Goal: Task Accomplishment & Management: Use online tool/utility

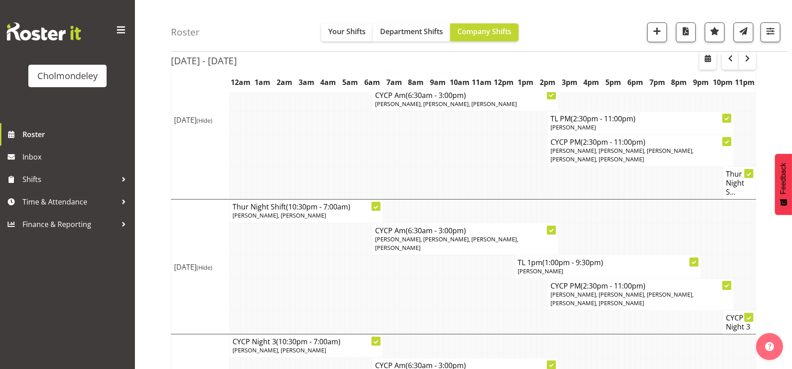
scroll to position [612, 0]
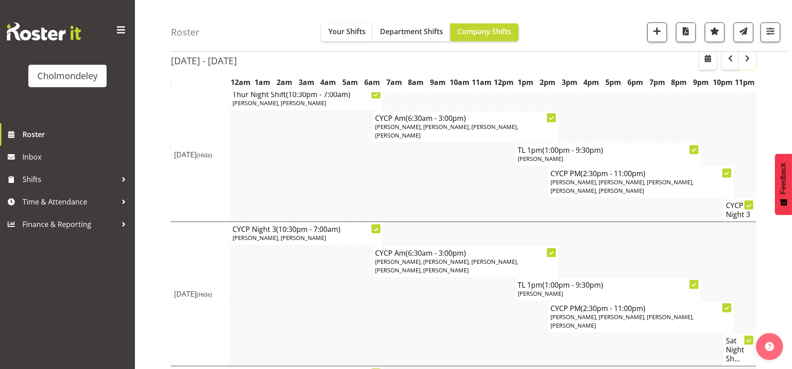
click at [748, 61] on span "button" at bounding box center [747, 58] width 11 height 11
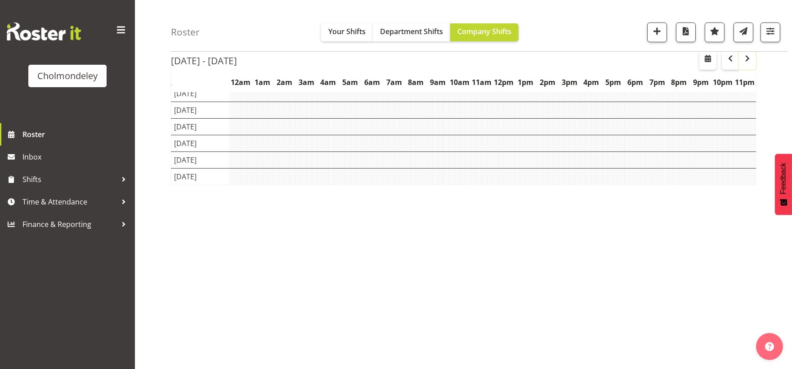
scroll to position [76, 0]
click at [748, 61] on span "button" at bounding box center [747, 58] width 11 height 11
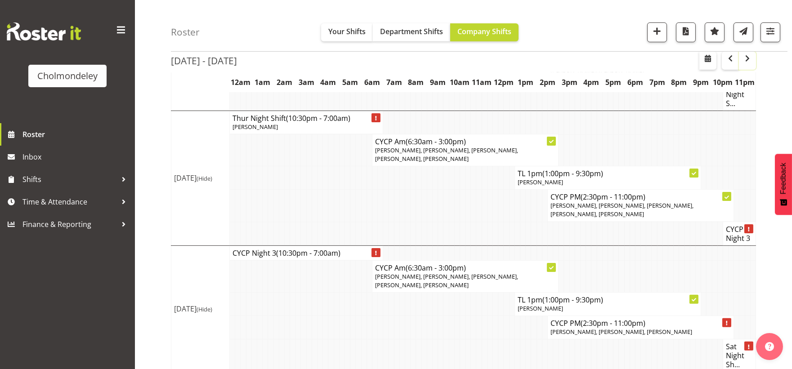
click at [748, 61] on span "button" at bounding box center [747, 58] width 11 height 11
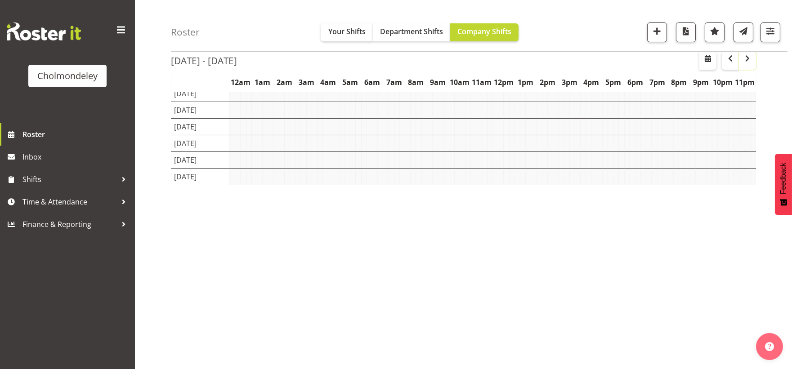
scroll to position [76, 0]
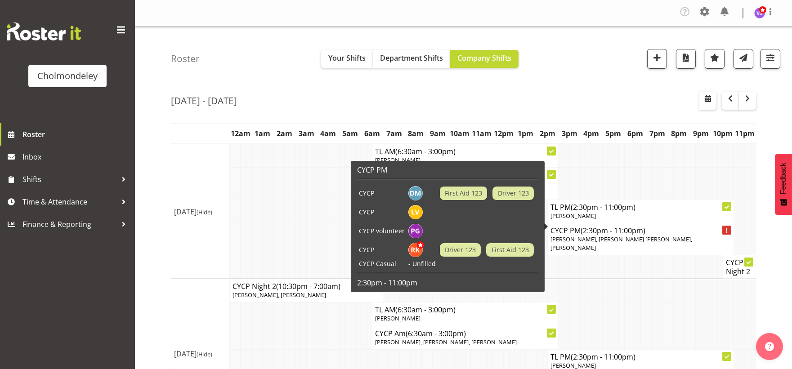
click at [617, 235] on span "[PERSON_NAME], [PERSON_NAME] [PERSON_NAME], [PERSON_NAME]" at bounding box center [621, 243] width 142 height 17
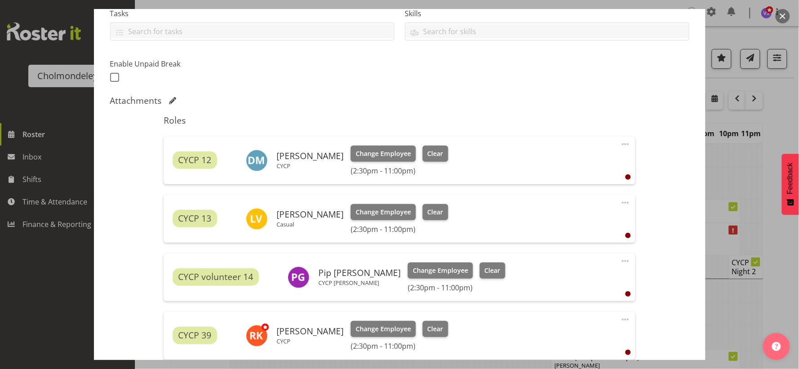
scroll to position [299, 0]
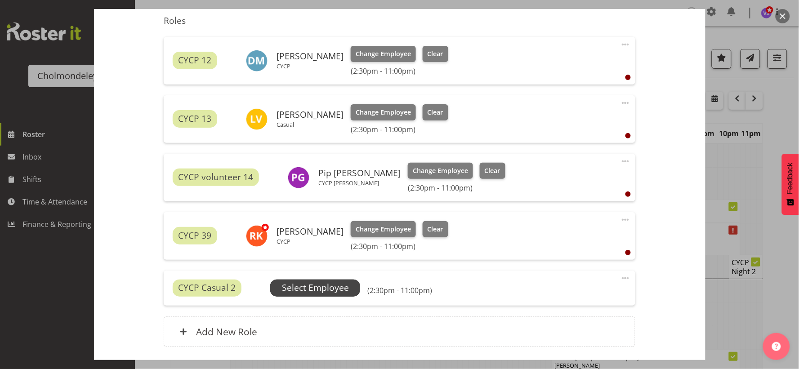
click at [307, 289] on span "Select Employee" at bounding box center [315, 287] width 67 height 13
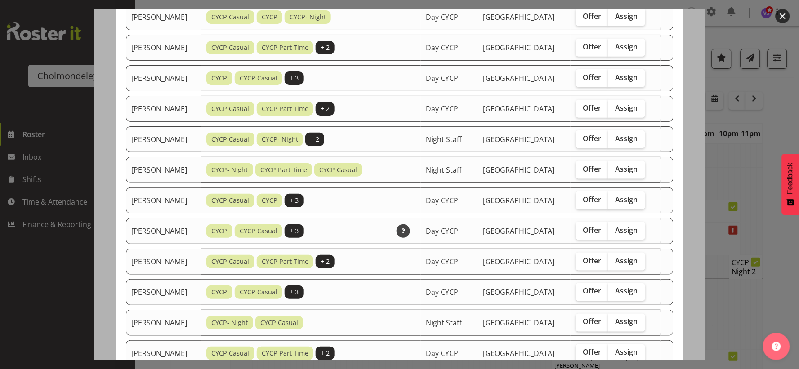
scroll to position [399, 0]
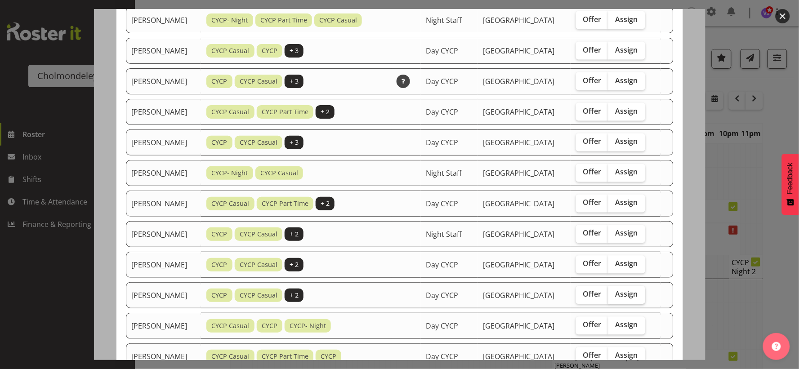
click at [635, 297] on span "Assign" at bounding box center [626, 294] width 22 height 9
click at [614, 297] on input "Assign" at bounding box center [611, 295] width 6 height 6
checkbox input "true"
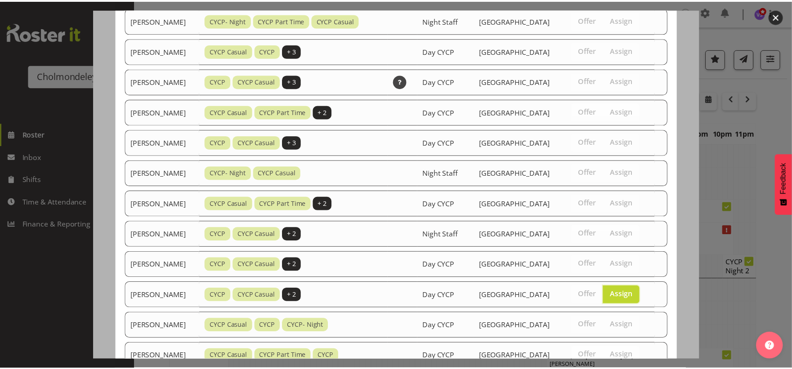
scroll to position [477, 0]
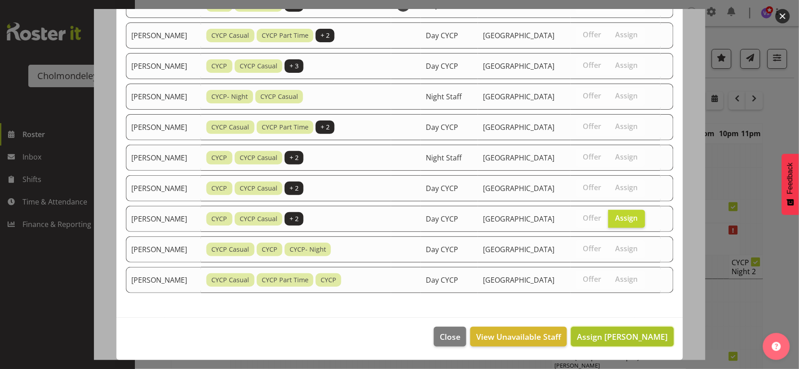
click at [626, 341] on span "Assign [PERSON_NAME]" at bounding box center [622, 336] width 91 height 11
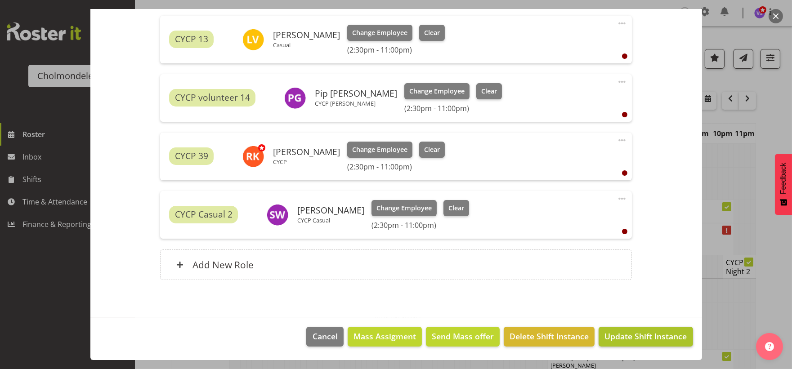
scroll to position [50, 0]
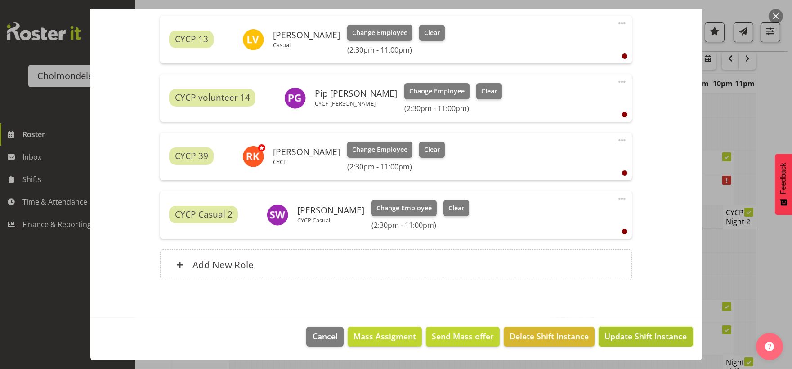
click at [648, 339] on span "Update Shift Instance" at bounding box center [645, 336] width 82 height 12
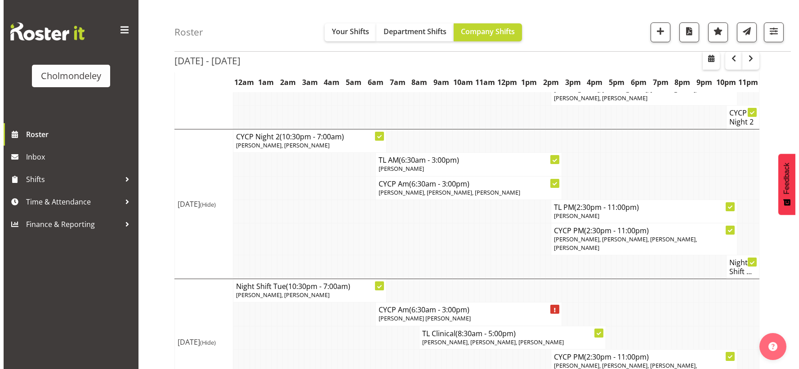
scroll to position [299, 0]
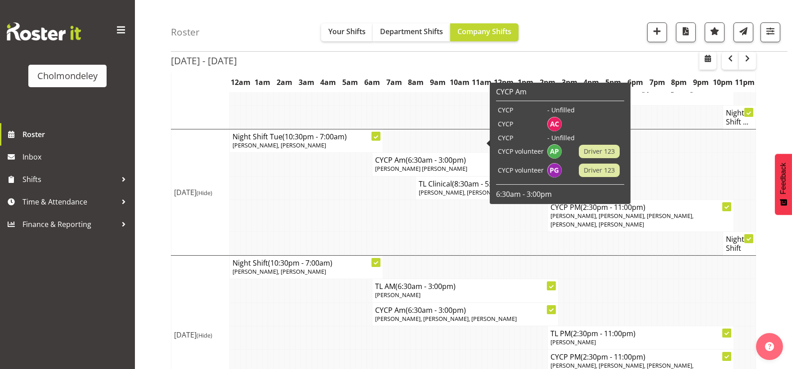
click at [407, 155] on span "(6:30am - 3:00pm)" at bounding box center [435, 160] width 60 height 10
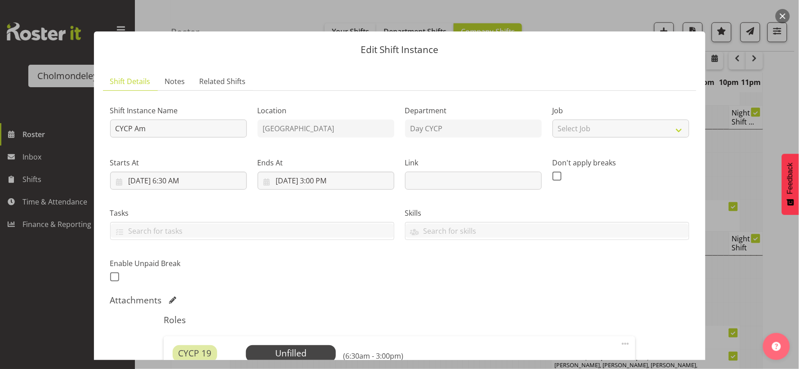
scroll to position [249, 0]
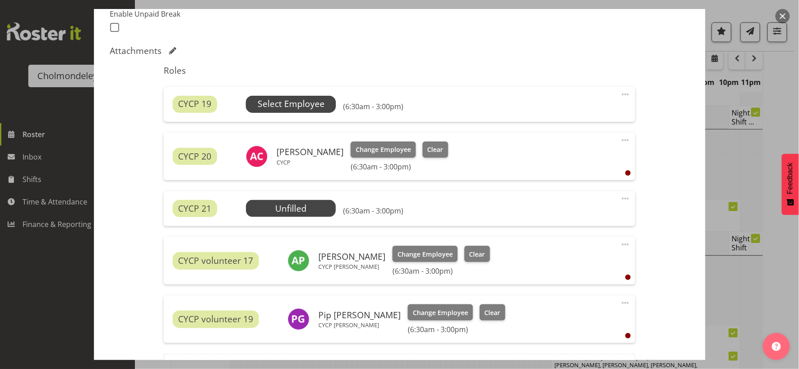
click at [325, 101] on span "Select Employee" at bounding box center [291, 104] width 90 height 17
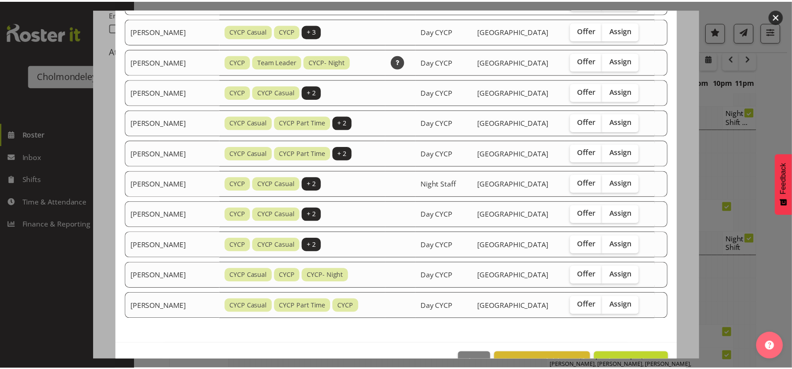
scroll to position [477, 0]
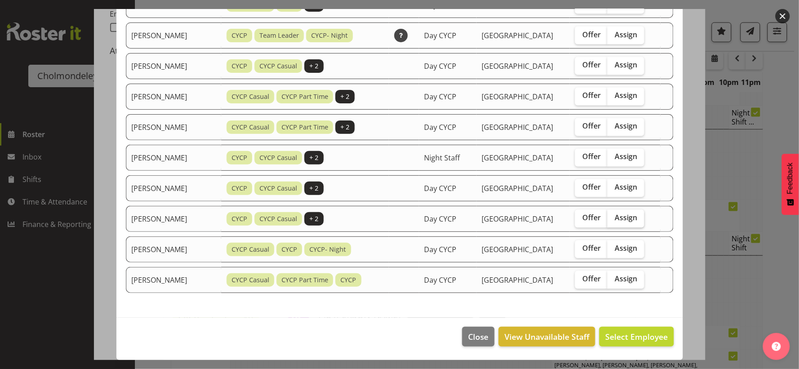
click at [636, 218] on span "Assign" at bounding box center [626, 218] width 22 height 9
click at [613, 218] on input "Assign" at bounding box center [610, 218] width 6 height 6
checkbox input "true"
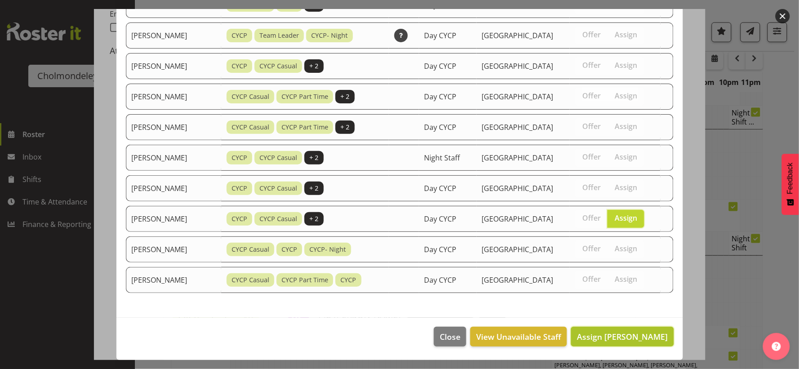
click at [639, 336] on span "Assign [PERSON_NAME]" at bounding box center [622, 336] width 91 height 11
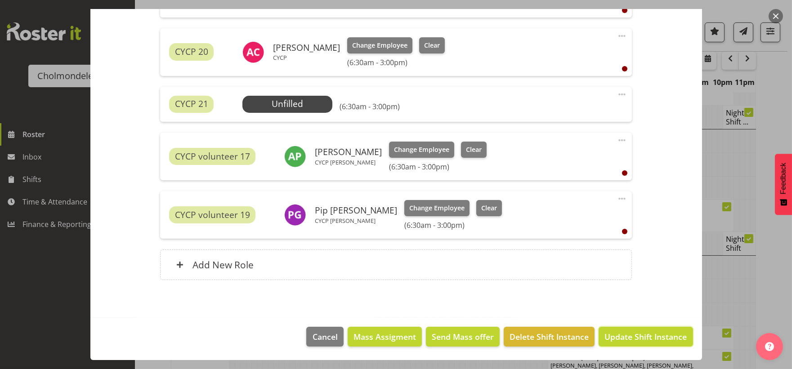
click at [639, 336] on span "Update Shift Instance" at bounding box center [645, 337] width 82 height 12
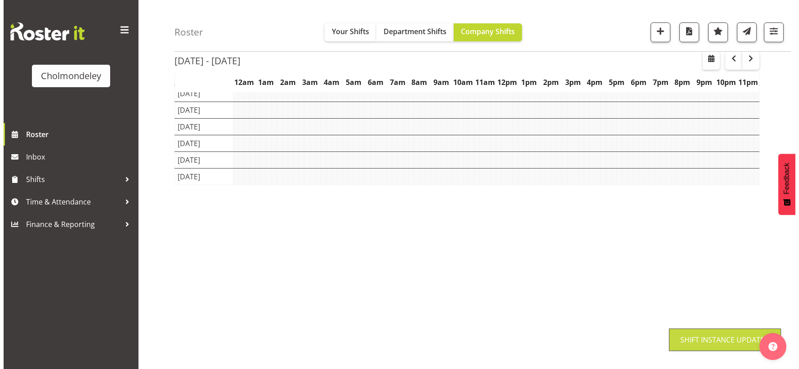
scroll to position [76, 0]
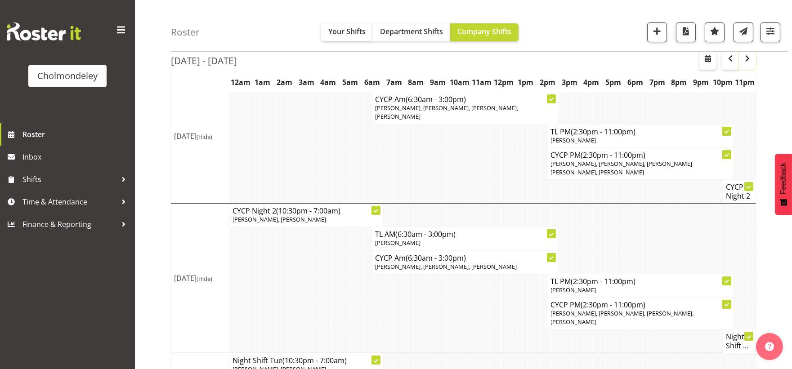
click at [747, 61] on span "button" at bounding box center [747, 58] width 11 height 11
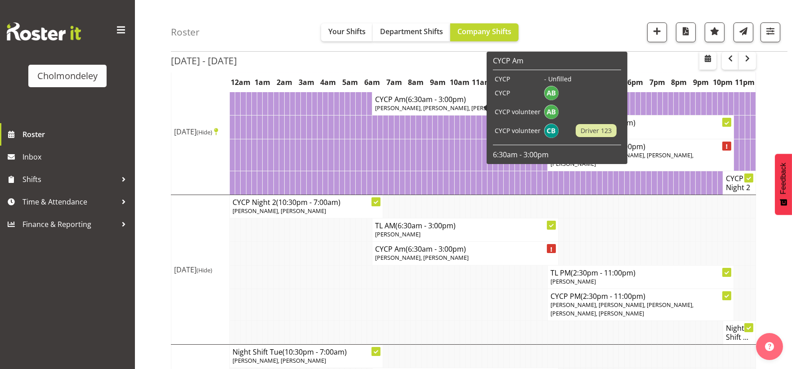
click at [447, 104] on span "[PERSON_NAME], [PERSON_NAME], [PERSON_NAME]" at bounding box center [446, 108] width 142 height 8
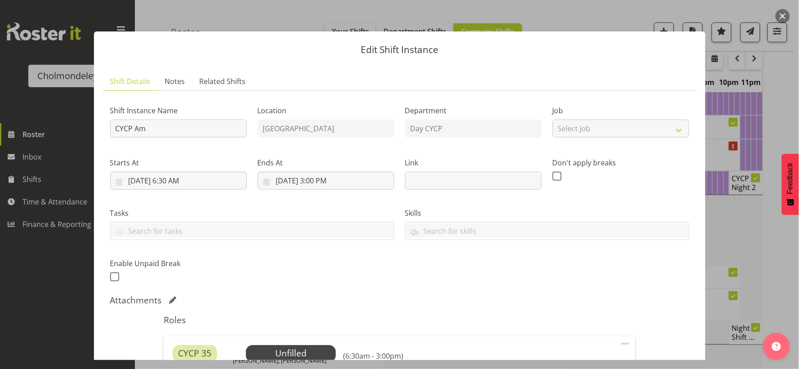
scroll to position [200, 0]
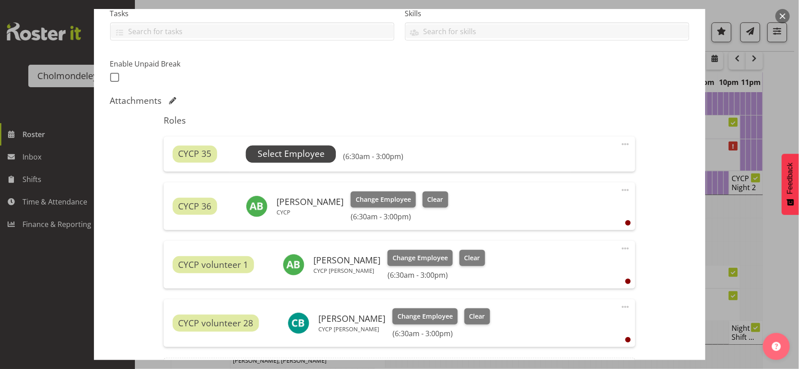
click at [320, 154] on span "Select Employee" at bounding box center [291, 153] width 67 height 13
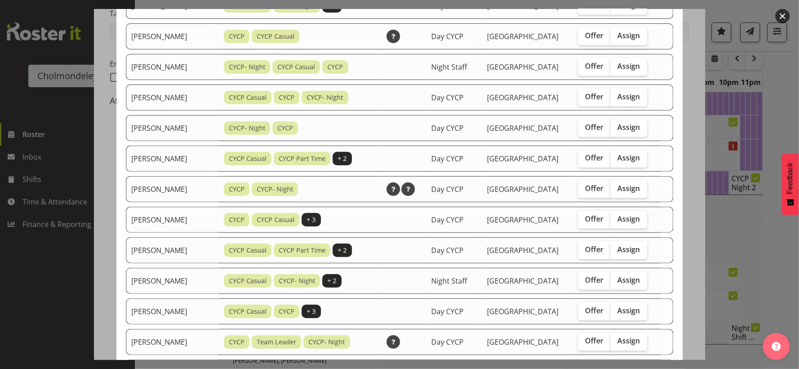
scroll to position [450, 0]
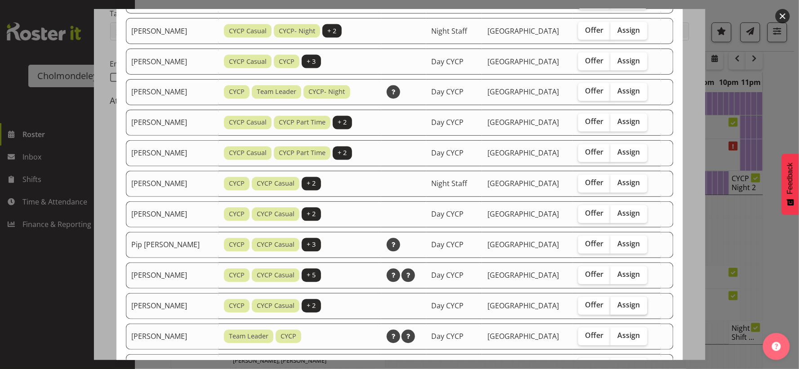
click at [634, 309] on span "Assign" at bounding box center [629, 305] width 22 height 9
click at [616, 308] on input "Assign" at bounding box center [613, 306] width 6 height 6
checkbox input "true"
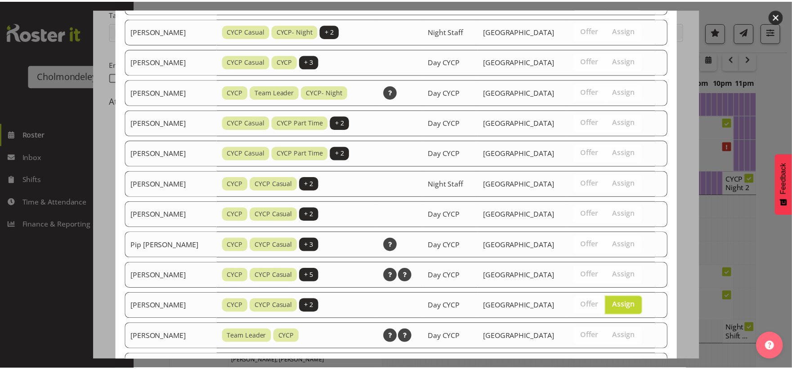
scroll to position [569, 0]
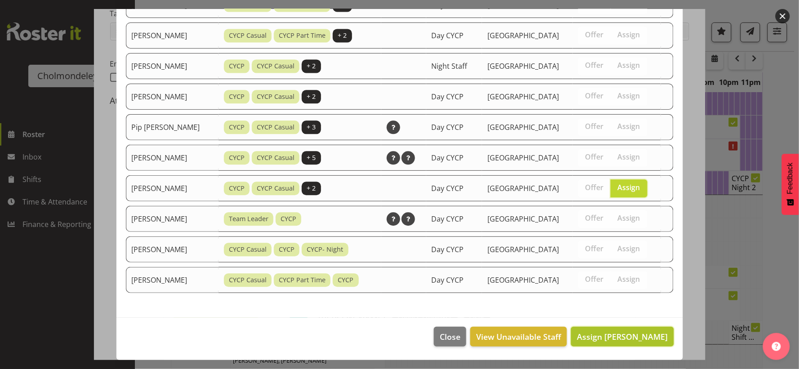
click at [640, 339] on span "Assign [PERSON_NAME]" at bounding box center [622, 336] width 91 height 11
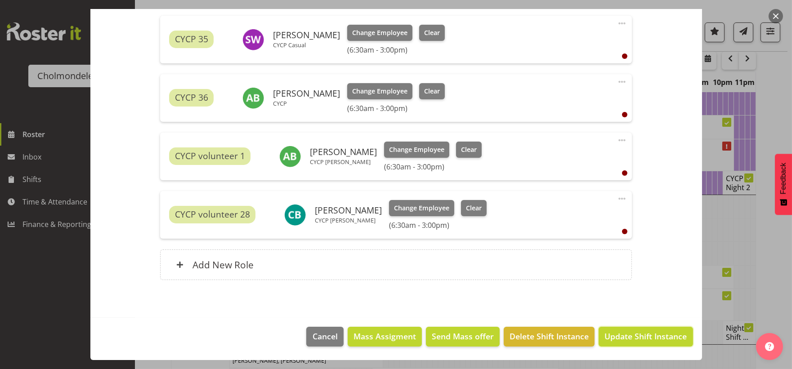
click at [640, 339] on span "Update Shift Instance" at bounding box center [645, 336] width 82 height 12
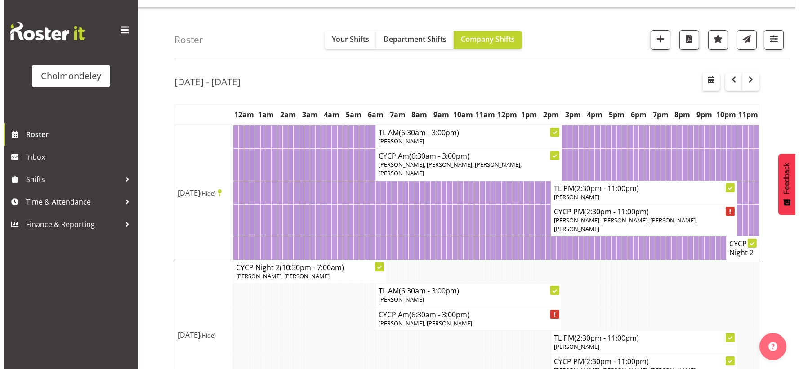
scroll to position [0, 0]
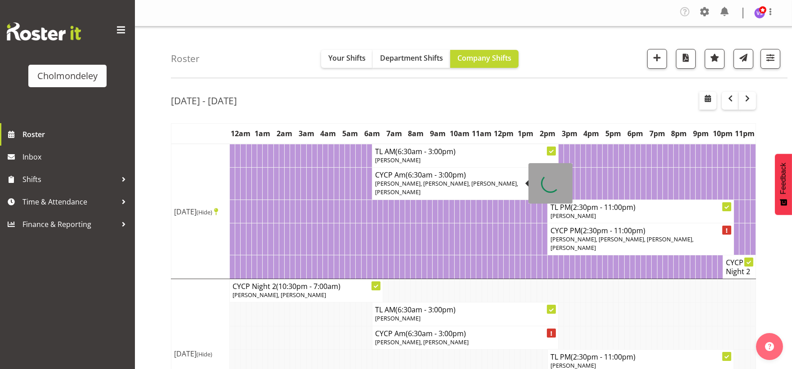
click at [427, 180] on span "[PERSON_NAME], [PERSON_NAME], [PERSON_NAME], [PERSON_NAME]" at bounding box center [446, 187] width 143 height 17
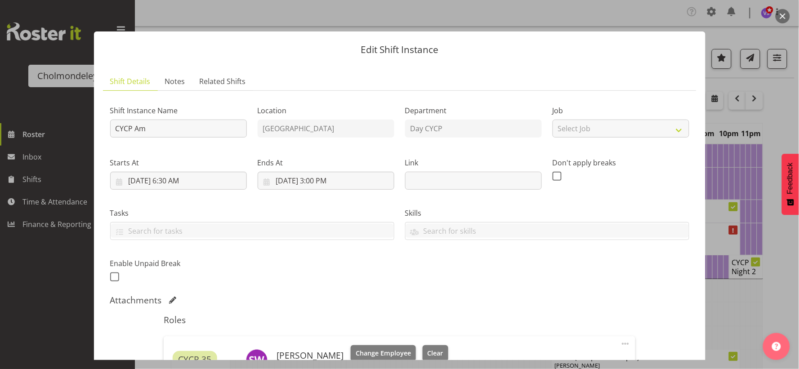
scroll to position [249, 0]
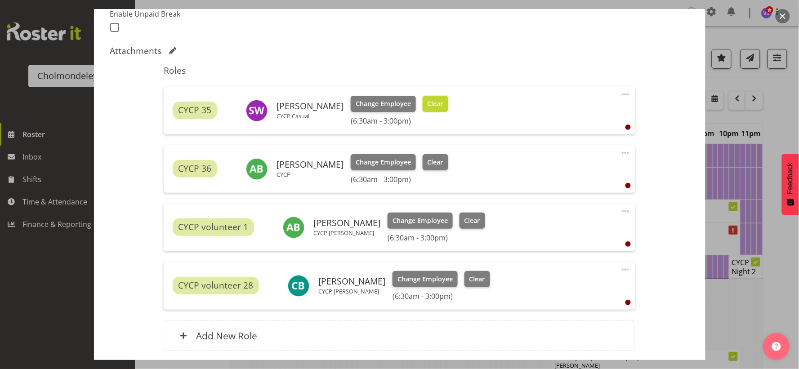
click at [426, 111] on button "Clear" at bounding box center [436, 104] width 26 height 16
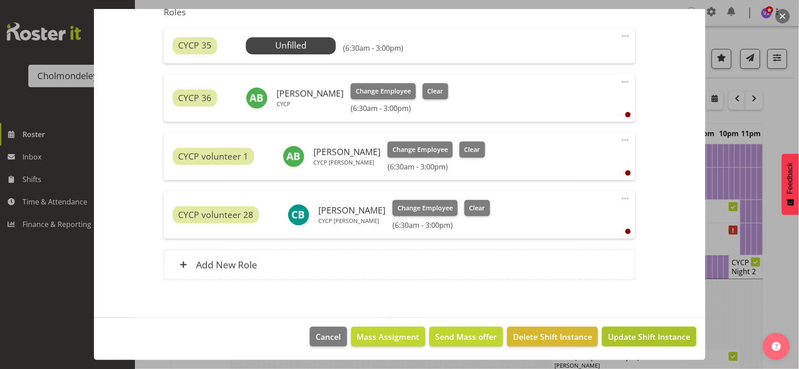
click at [632, 333] on span "Update Shift Instance" at bounding box center [649, 337] width 82 height 12
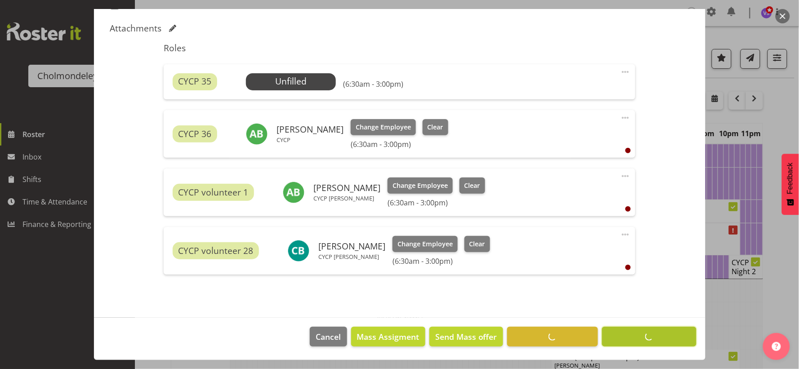
scroll to position [272, 0]
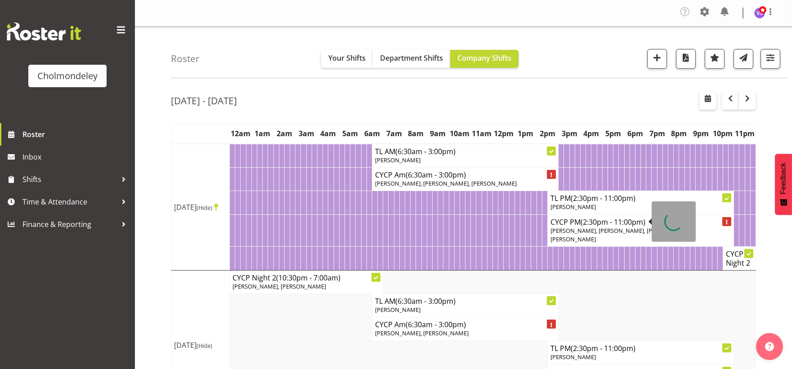
click at [628, 223] on span "(2:30pm - 11:00pm)" at bounding box center [612, 222] width 65 height 10
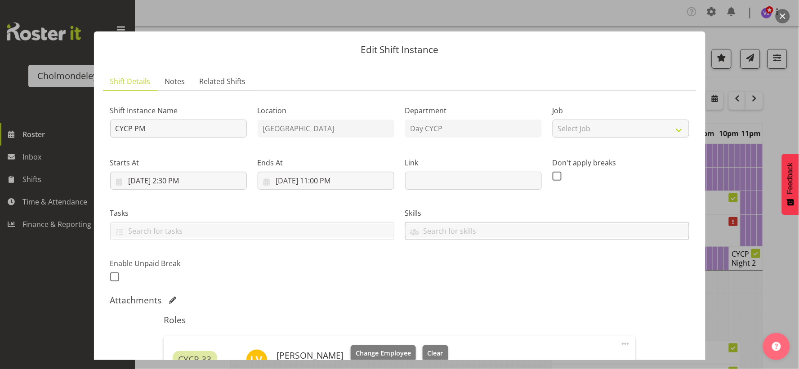
scroll to position [299, 0]
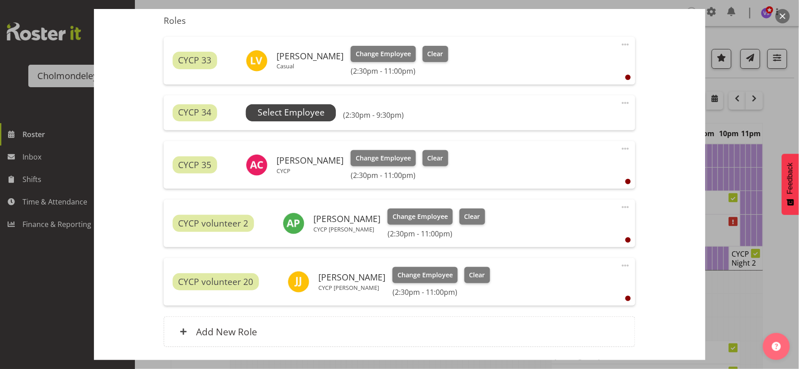
click at [297, 111] on span "Select Employee" at bounding box center [291, 112] width 67 height 13
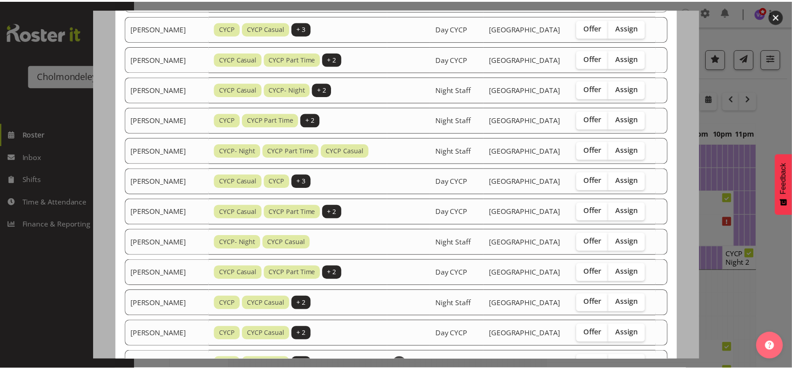
scroll to position [508, 0]
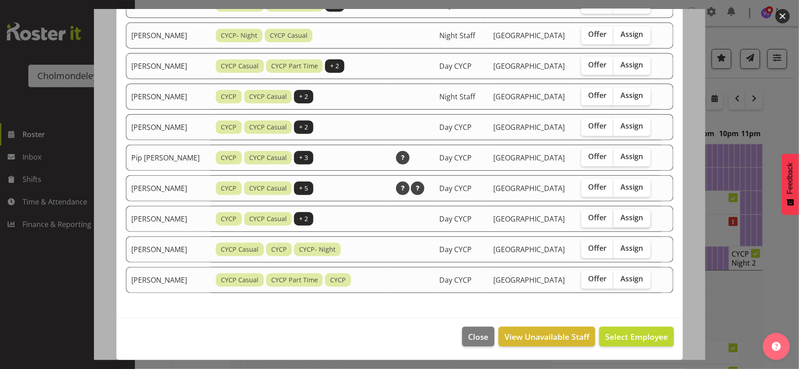
click at [627, 221] on span "Assign" at bounding box center [632, 218] width 22 height 9
click at [619, 221] on input "Assign" at bounding box center [617, 218] width 6 height 6
checkbox input "true"
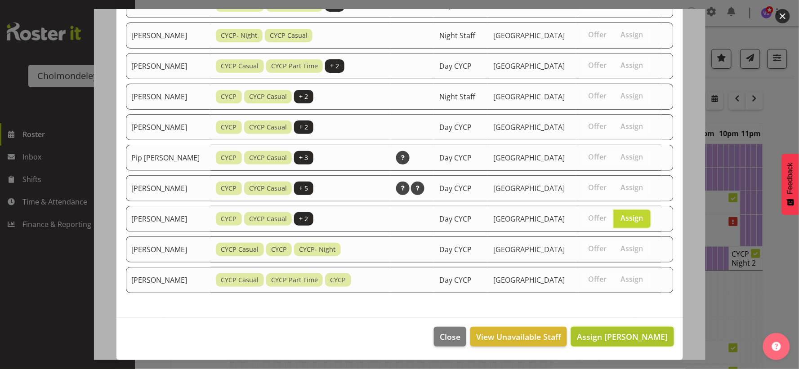
click at [630, 336] on span "Assign [PERSON_NAME]" at bounding box center [622, 336] width 91 height 11
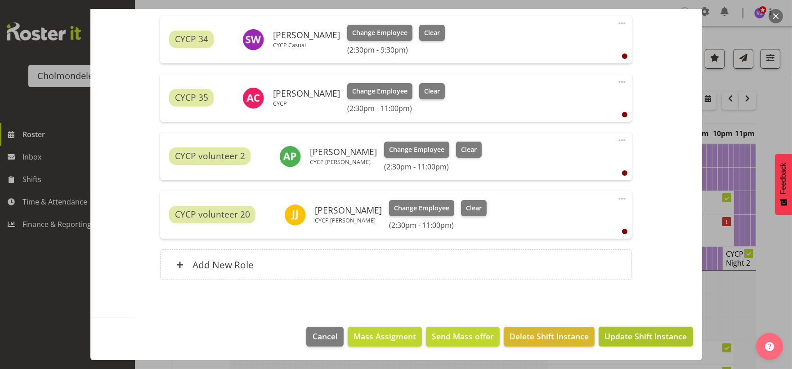
click at [646, 334] on span "Update Shift Instance" at bounding box center [645, 336] width 82 height 12
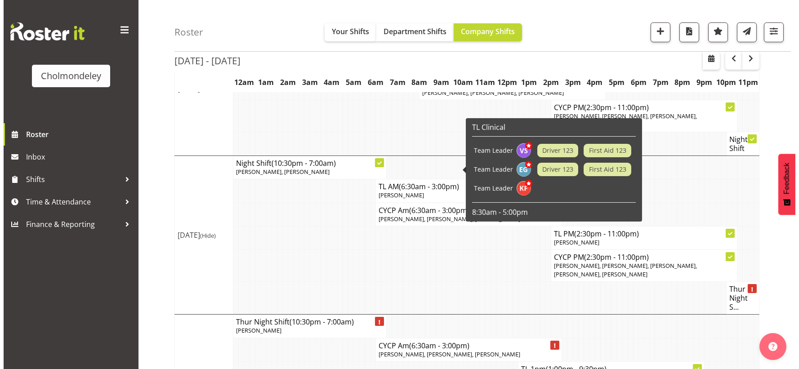
scroll to position [599, 0]
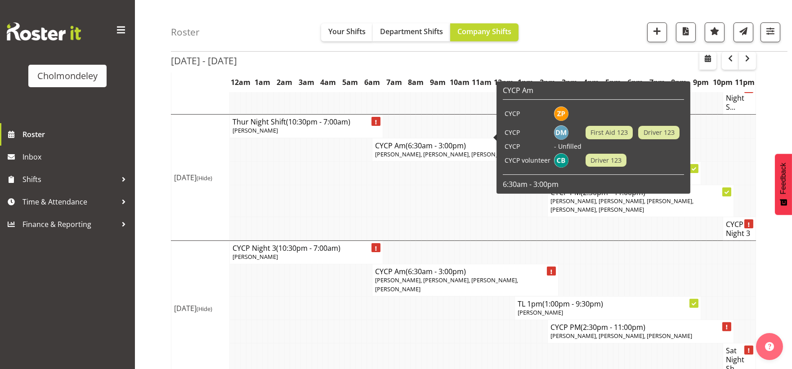
click at [468, 141] on h4 "CYCP Am (6:30am - 3:00pm)" at bounding box center [465, 145] width 180 height 9
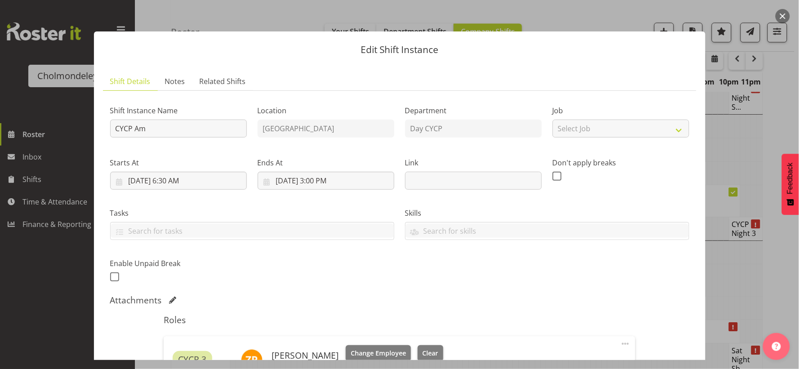
scroll to position [249, 0]
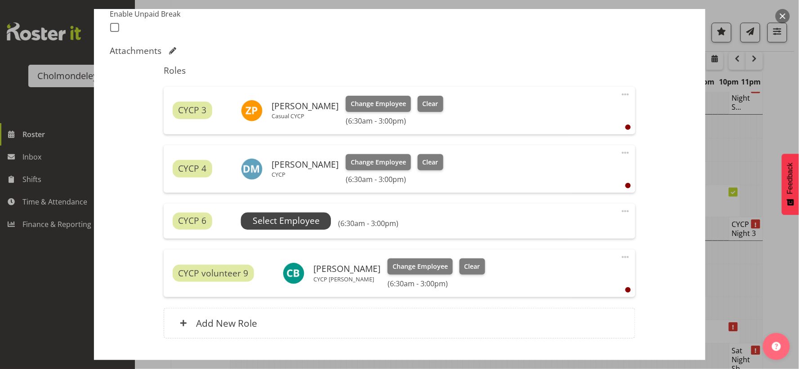
click at [282, 217] on span "Select Employee" at bounding box center [286, 220] width 67 height 13
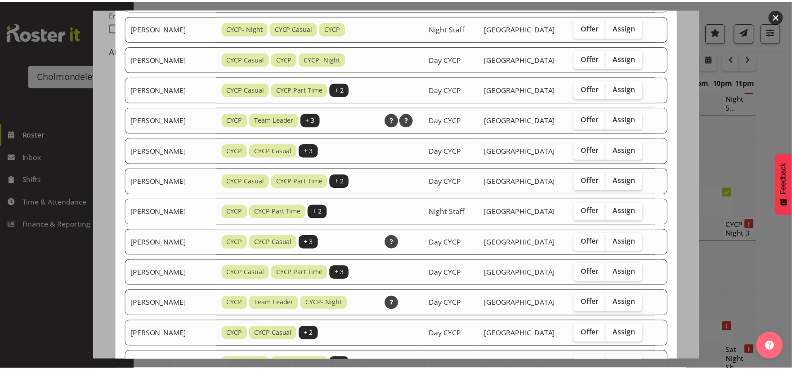
scroll to position [599, 0]
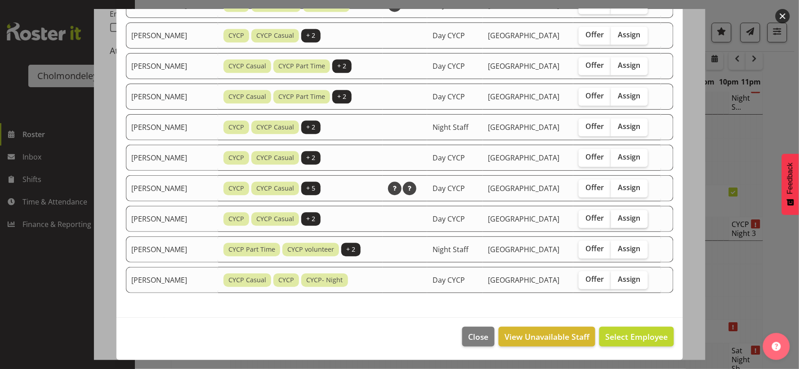
click at [621, 218] on span "Assign" at bounding box center [629, 218] width 22 height 9
click at [617, 218] on input "Assign" at bounding box center [614, 218] width 6 height 6
checkbox input "true"
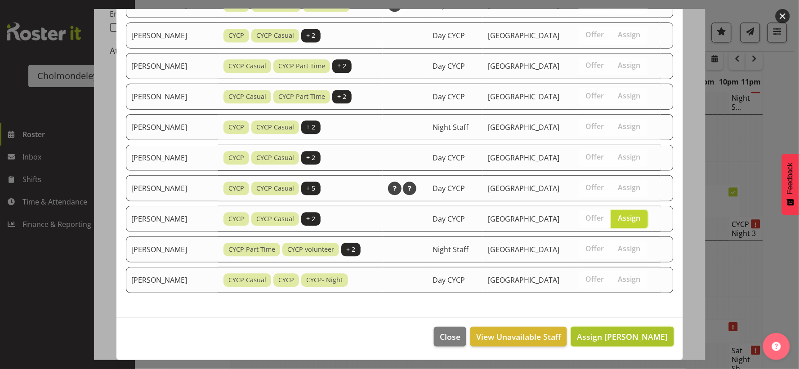
click at [623, 336] on span "Assign [PERSON_NAME]" at bounding box center [622, 336] width 91 height 11
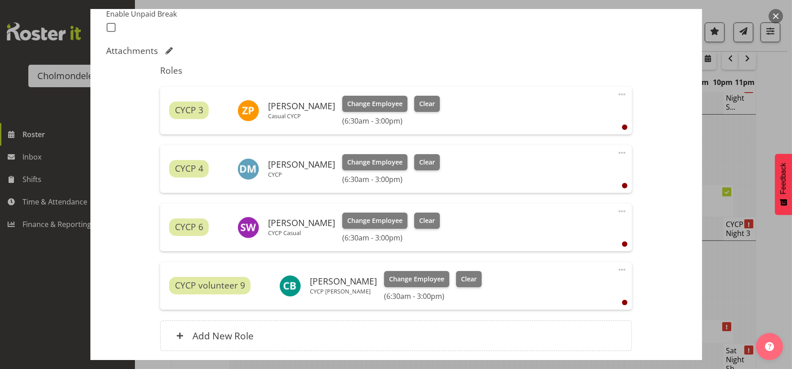
scroll to position [321, 0]
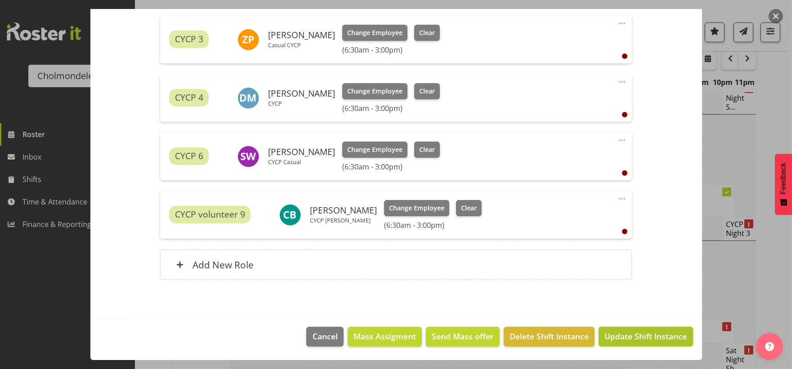
click at [662, 337] on span "Update Shift Instance" at bounding box center [645, 336] width 82 height 12
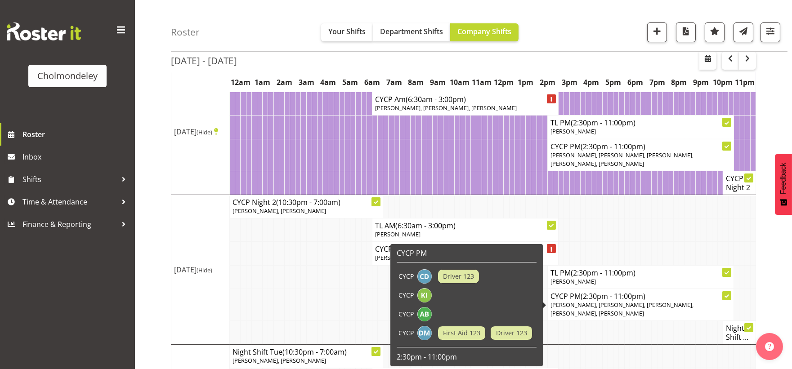
scroll to position [0, 0]
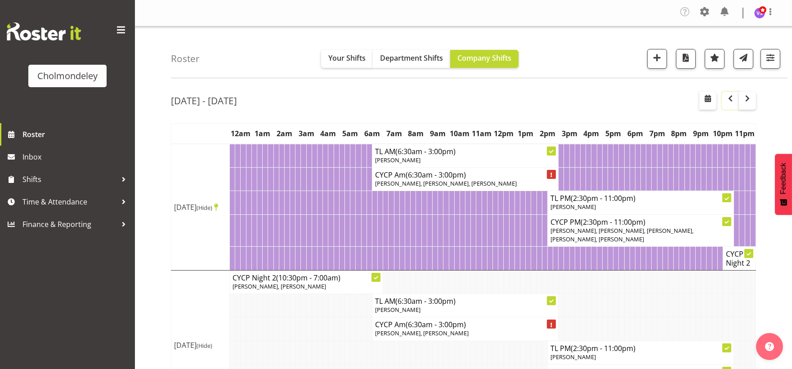
click at [731, 97] on span "button" at bounding box center [730, 98] width 11 height 11
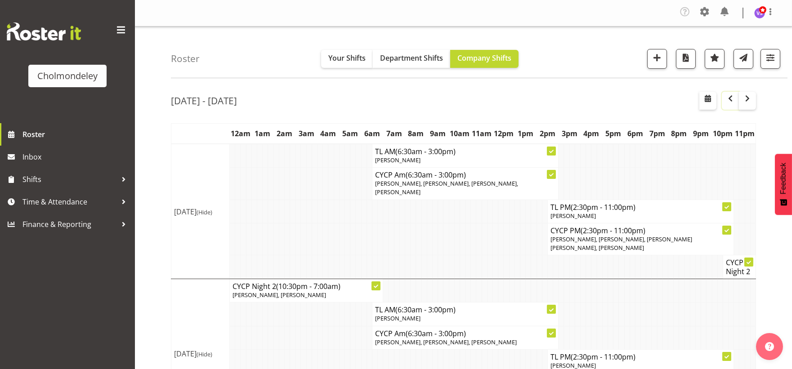
click at [732, 97] on span "button" at bounding box center [730, 98] width 11 height 11
click at [732, 99] on span "button" at bounding box center [730, 98] width 11 height 11
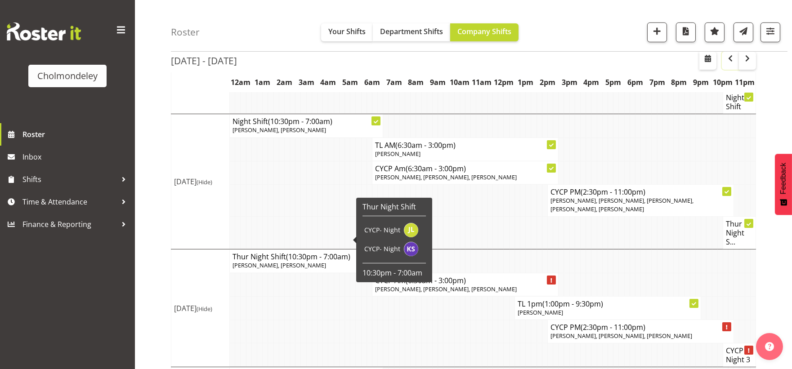
scroll to position [599, 0]
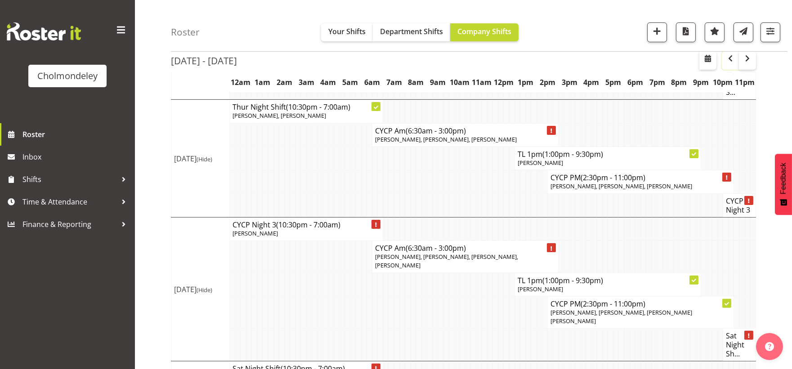
click at [731, 56] on span "button" at bounding box center [730, 58] width 11 height 11
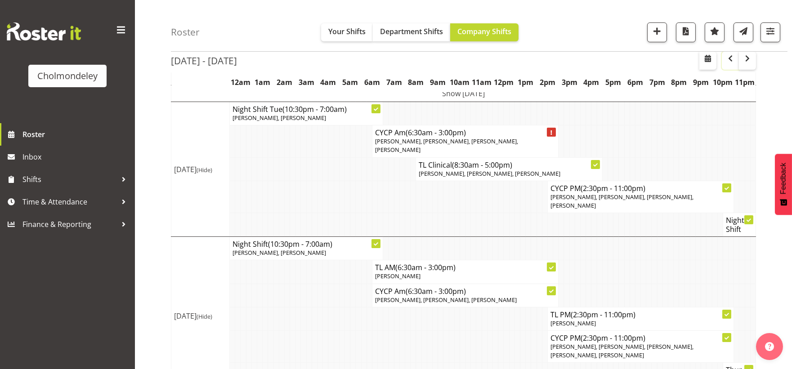
scroll to position [392, 0]
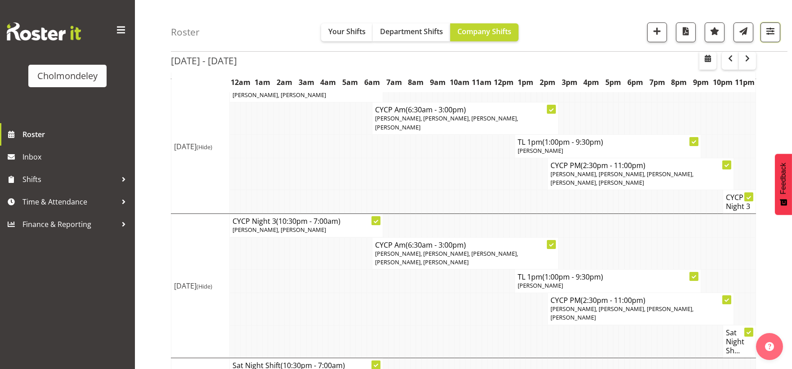
click at [764, 36] on span "button" at bounding box center [770, 31] width 12 height 12
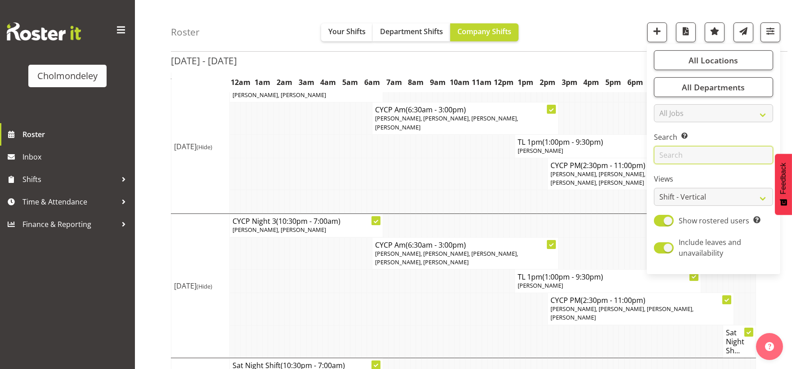
click at [702, 159] on input "text" at bounding box center [713, 155] width 119 height 18
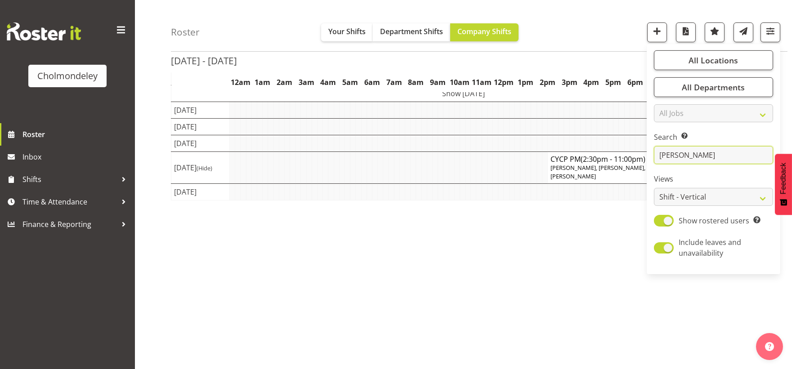
scroll to position [76, 0]
type input "[PERSON_NAME]"
click at [446, 359] on div "[DATE] - [DATE] [DATE] - [DATE] [DATE] Day Week Fortnight Month calendar Month …" at bounding box center [481, 189] width 621 height 360
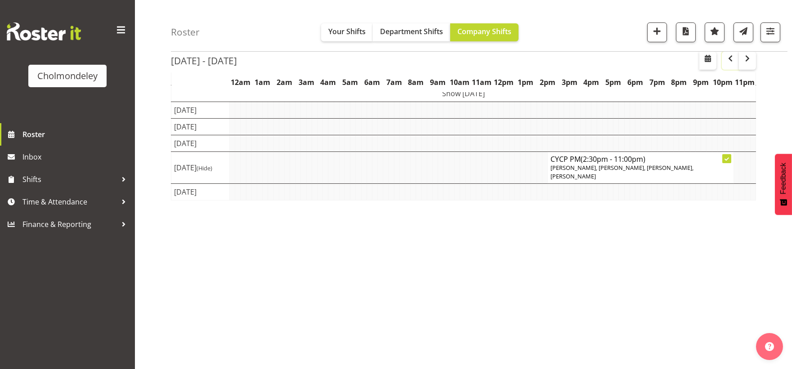
click at [731, 65] on span "button" at bounding box center [730, 59] width 3 height 13
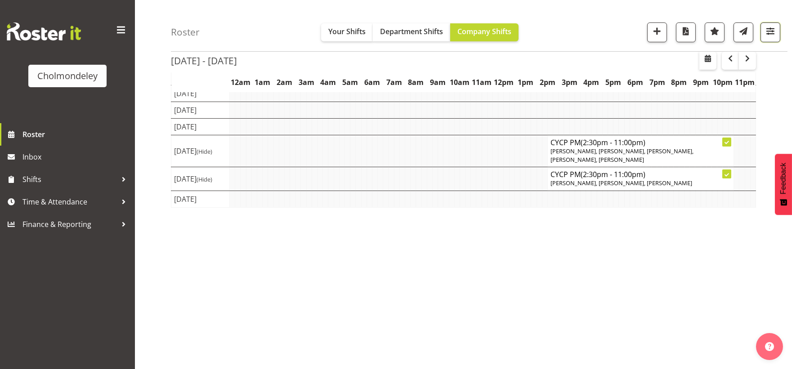
click at [779, 32] on button "button" at bounding box center [770, 32] width 20 height 20
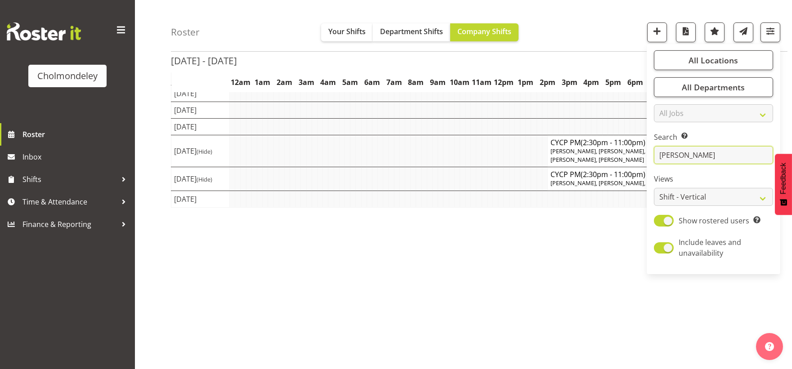
drag, startPoint x: 724, startPoint y: 158, endPoint x: 643, endPoint y: 156, distance: 80.9
click at [643, 156] on div "Roster Your Shifts Department Shifts Company Shifts All Locations [GEOGRAPHIC_D…" at bounding box center [463, 160] width 657 height 418
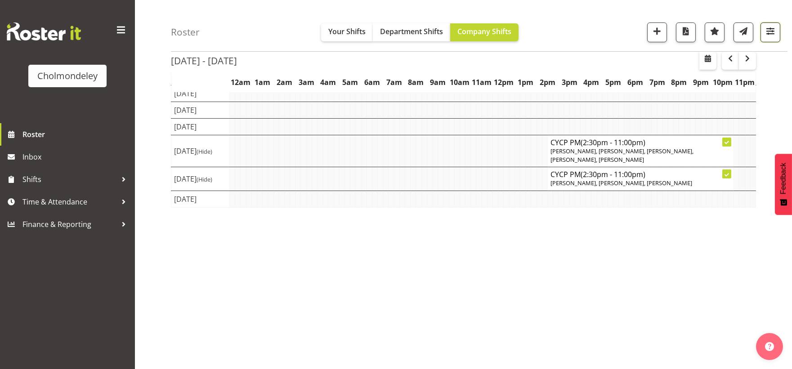
click at [772, 40] on button "button" at bounding box center [770, 32] width 20 height 20
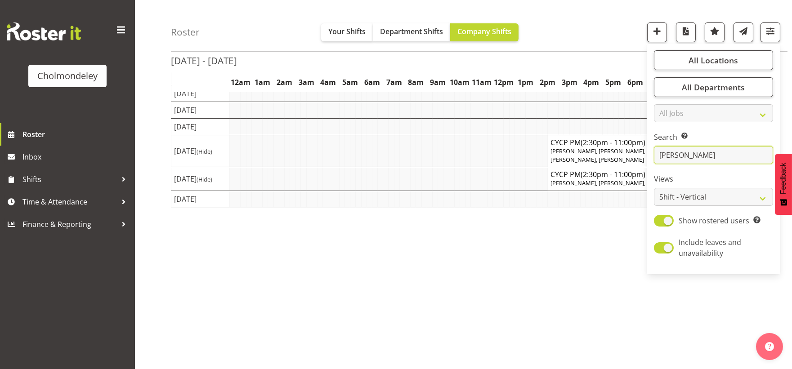
click at [698, 153] on input "[PERSON_NAME]" at bounding box center [713, 155] width 119 height 18
drag, startPoint x: 698, startPoint y: 153, endPoint x: 651, endPoint y: 155, distance: 47.2
click at [651, 155] on div "All Locations Clear [GEOGRAPHIC_DATA] Select All Deselect All All Departments C…" at bounding box center [713, 159] width 134 height 223
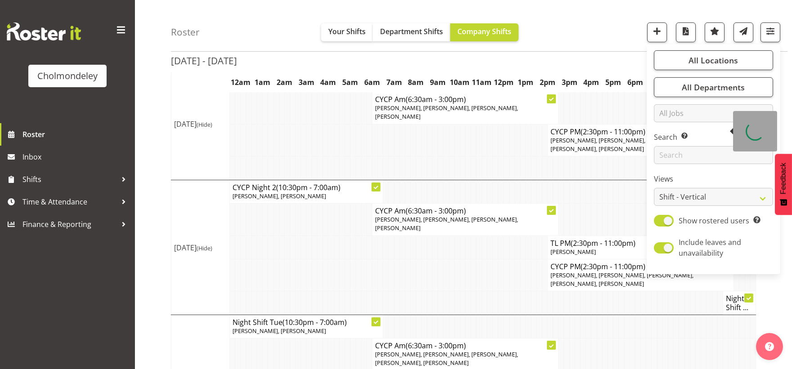
click at [602, 37] on div "Roster Your Shifts Department Shifts Company Shifts All Locations [GEOGRAPHIC_D…" at bounding box center [479, 26] width 616 height 52
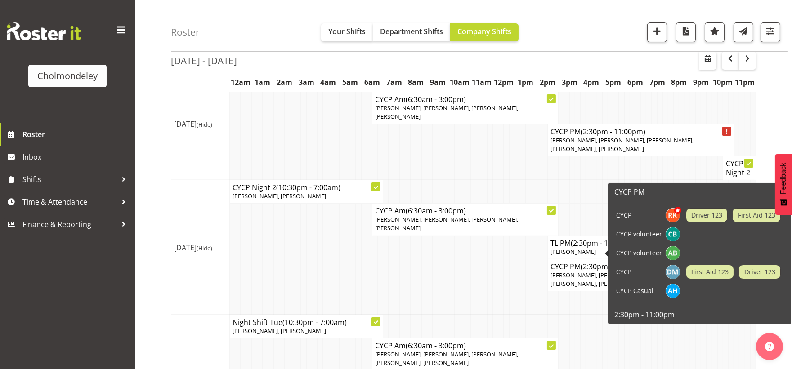
click at [624, 298] on td "CYCP Casual" at bounding box center [638, 290] width 49 height 19
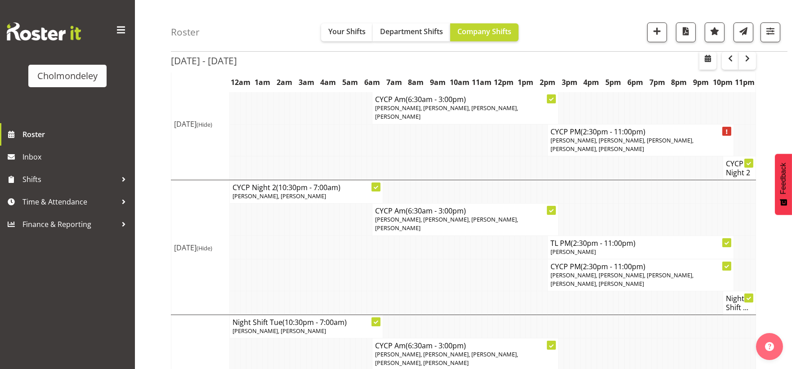
click at [486, 259] on td at bounding box center [483, 275] width 5 height 32
click at [749, 62] on span "button" at bounding box center [747, 58] width 11 height 11
